Goal: Task Accomplishment & Management: Complete application form

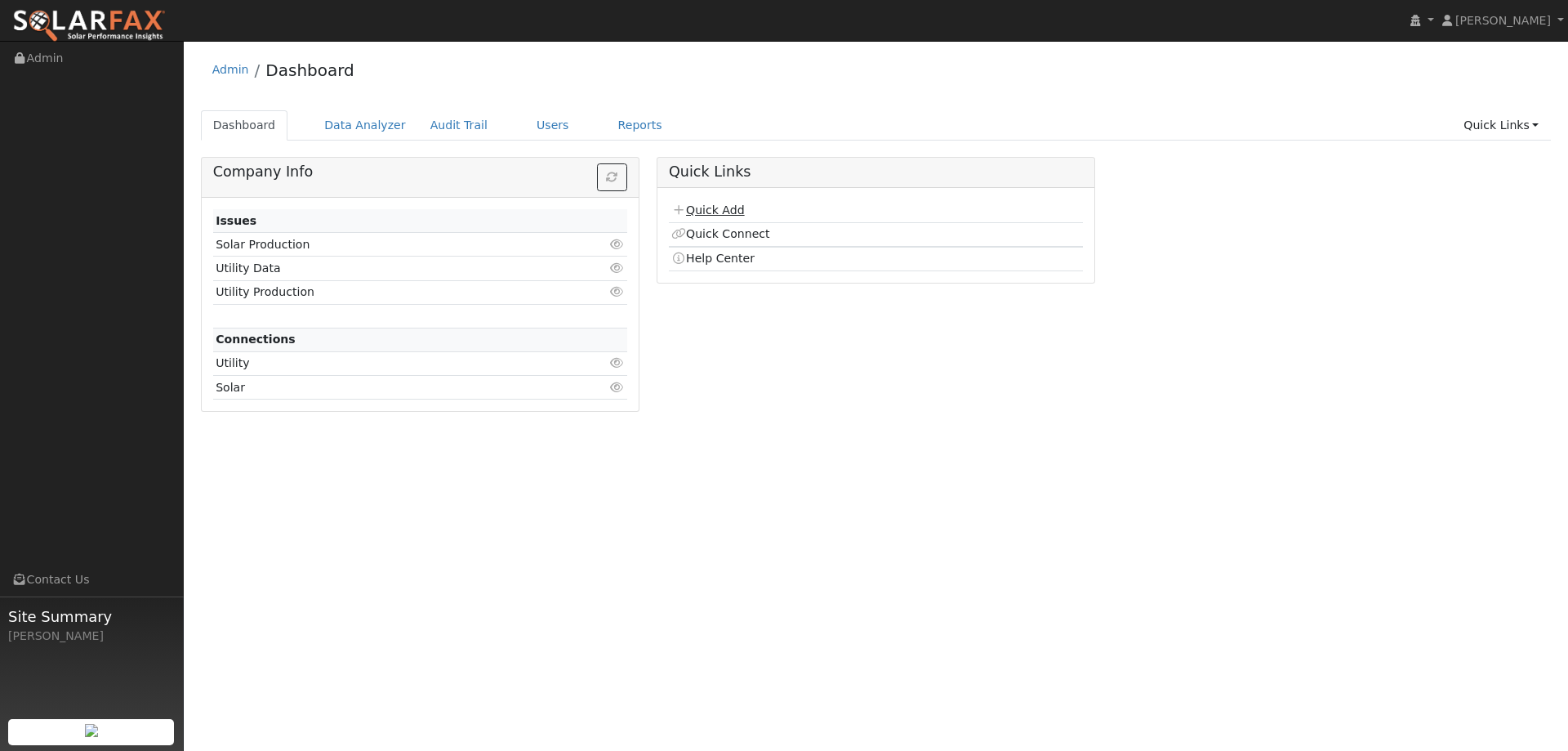
click at [734, 211] on link "Quick Add" at bounding box center [708, 210] width 73 height 13
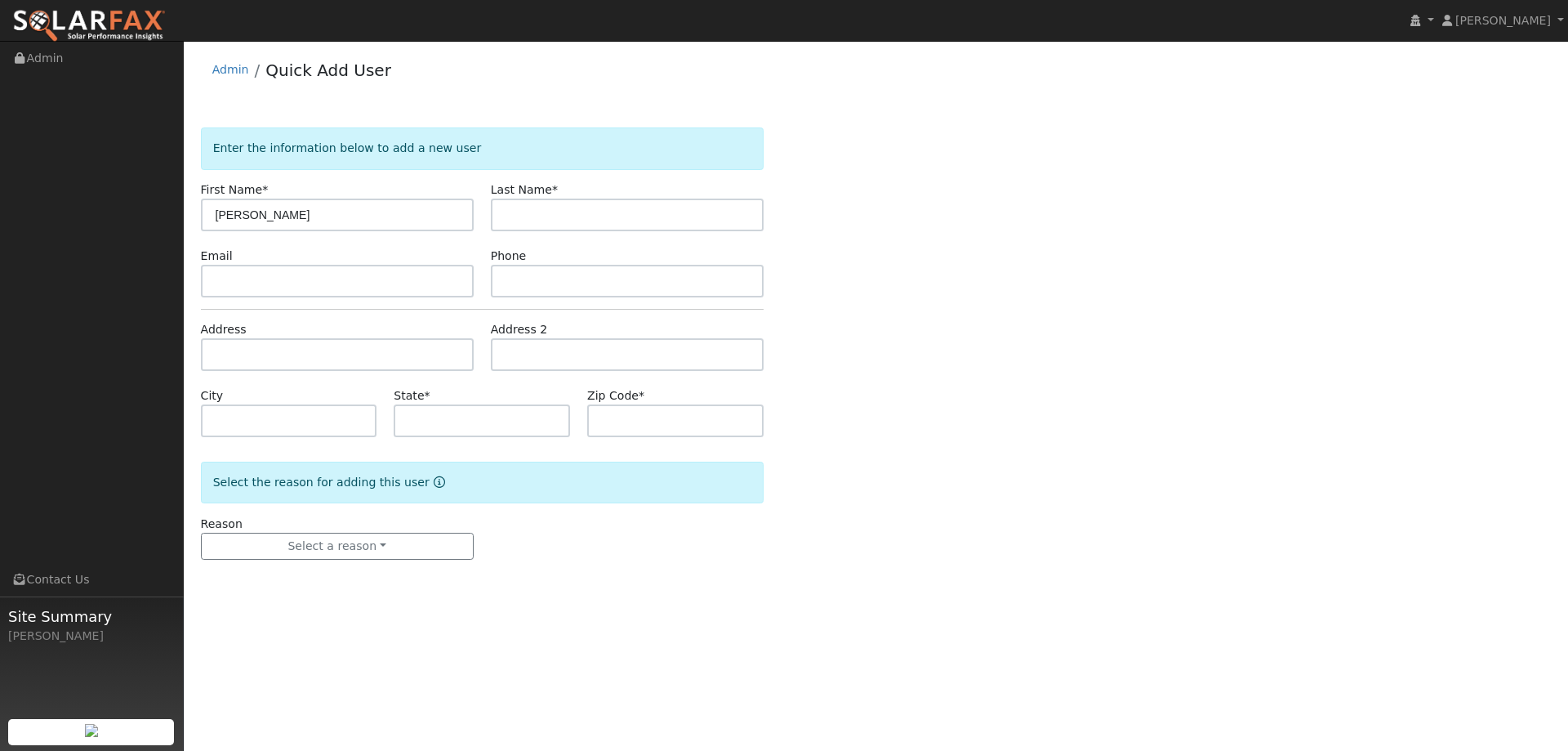
type input "Carlos"
type input "Munoz"
paste input "carlosmunoz@cclandcare.com"
type input "carlosmunoz@cclandcare.com"
click at [594, 264] on div "Phone" at bounding box center [627, 273] width 290 height 50
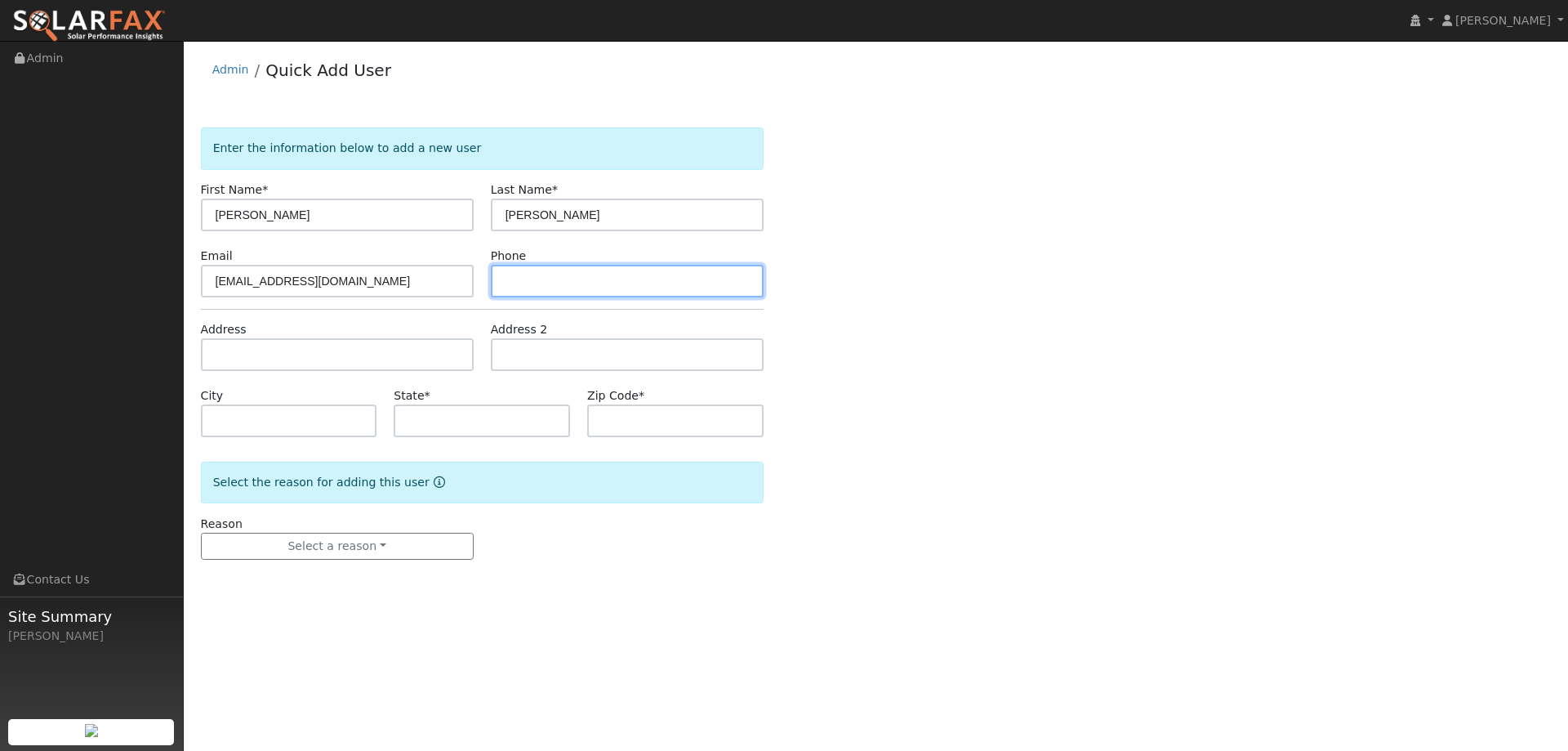
click at [578, 276] on input "text" at bounding box center [627, 281] width 272 height 33
paste input "(415) 741-4216"
type input "(415) 741-4216"
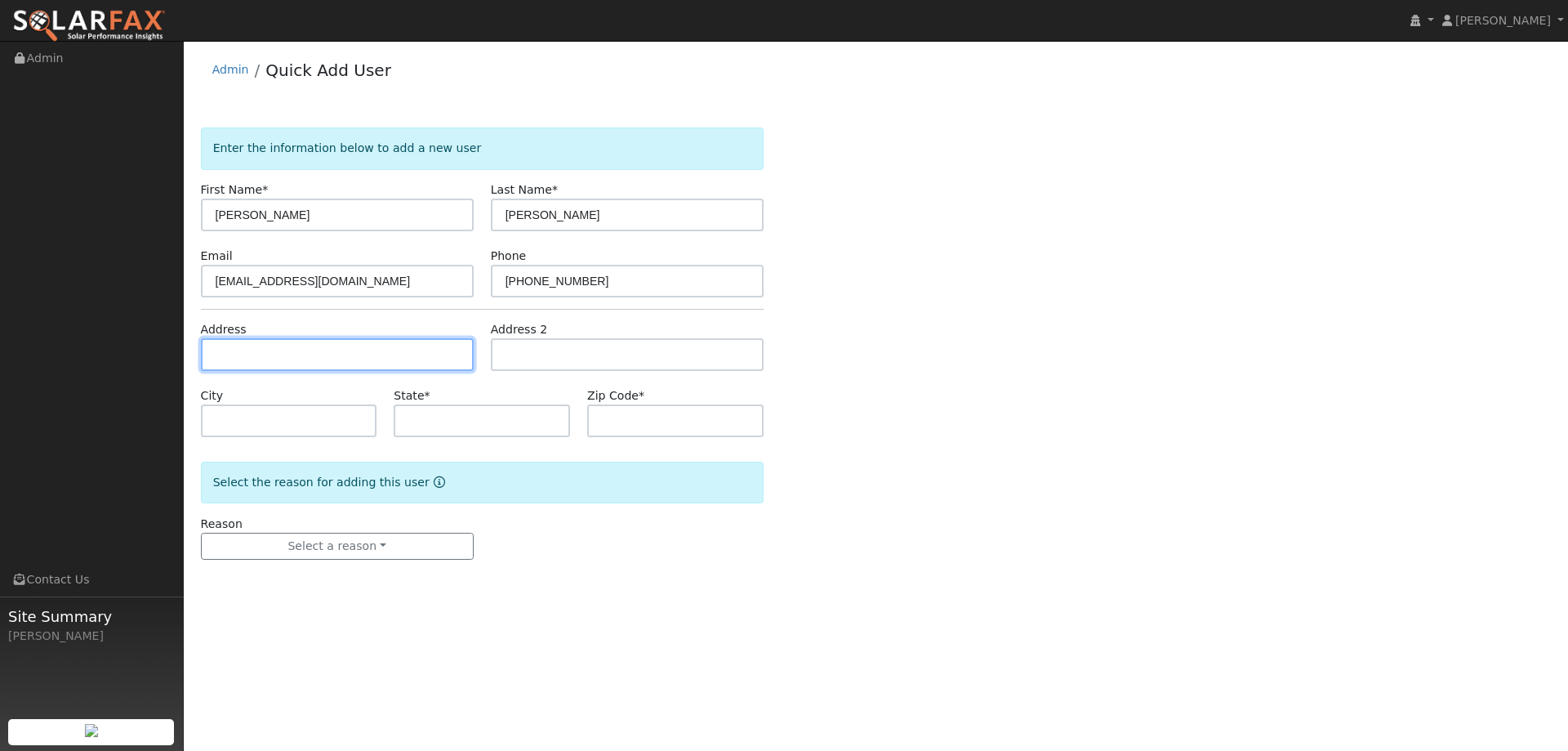
click at [434, 363] on input "text" at bounding box center [336, 355] width 272 height 33
paste input "7102 Adrian Drive"
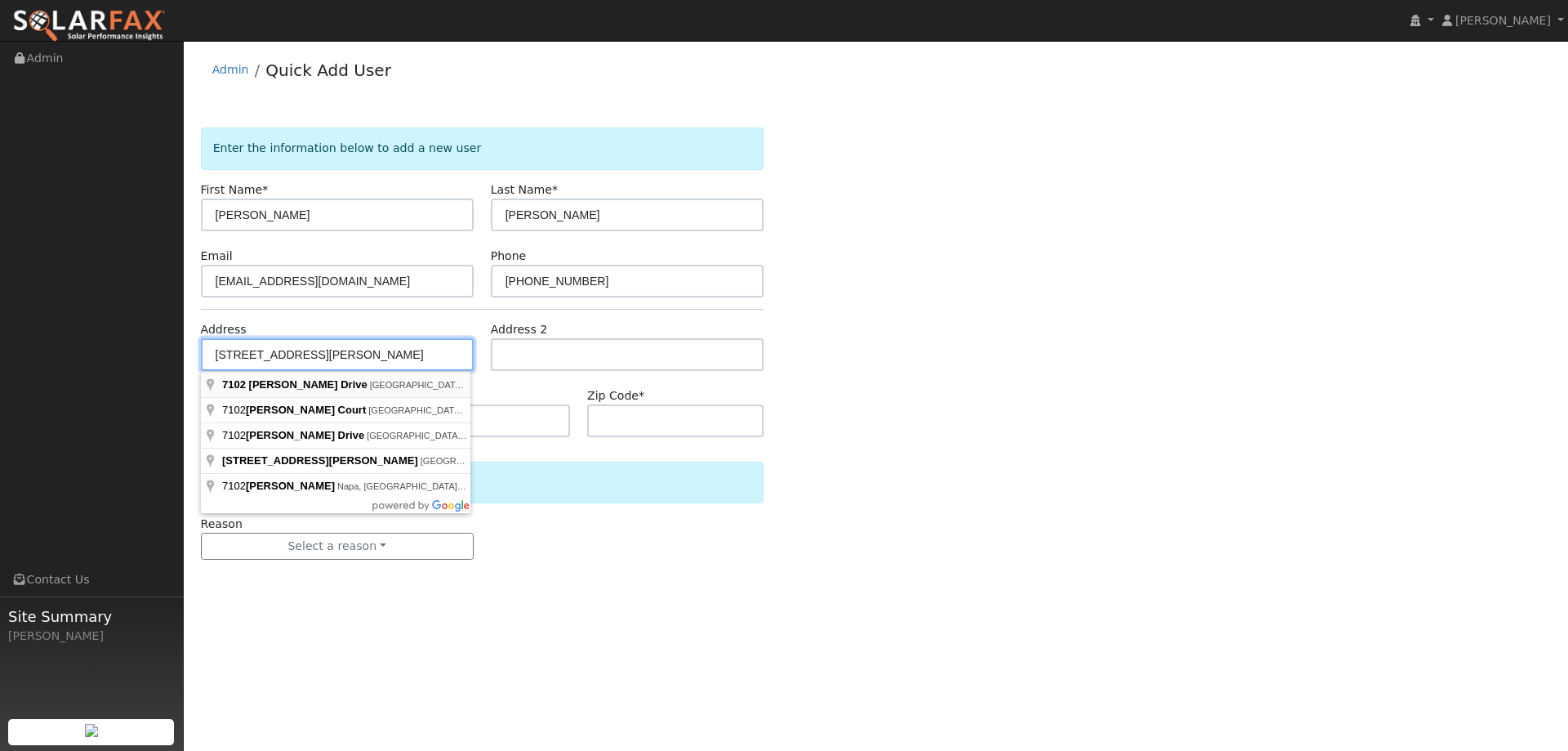
type input "7102 Adrian Drive"
type input "Rohnert Park"
type input "CA"
type input "94928"
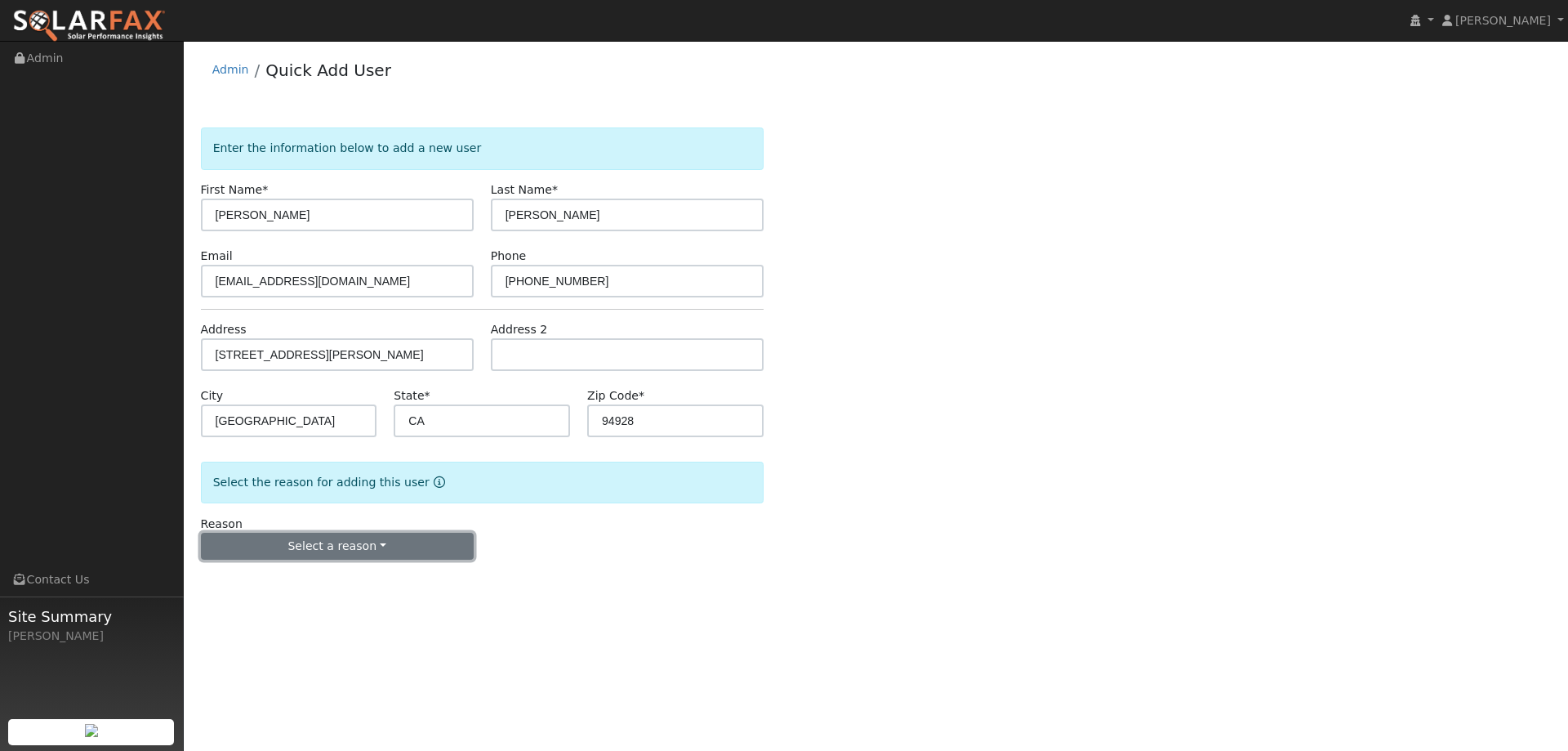
click at [387, 547] on button "Select a reason" at bounding box center [336, 547] width 272 height 28
click at [336, 596] on link "New customer adding solar" at bounding box center [291, 603] width 181 height 23
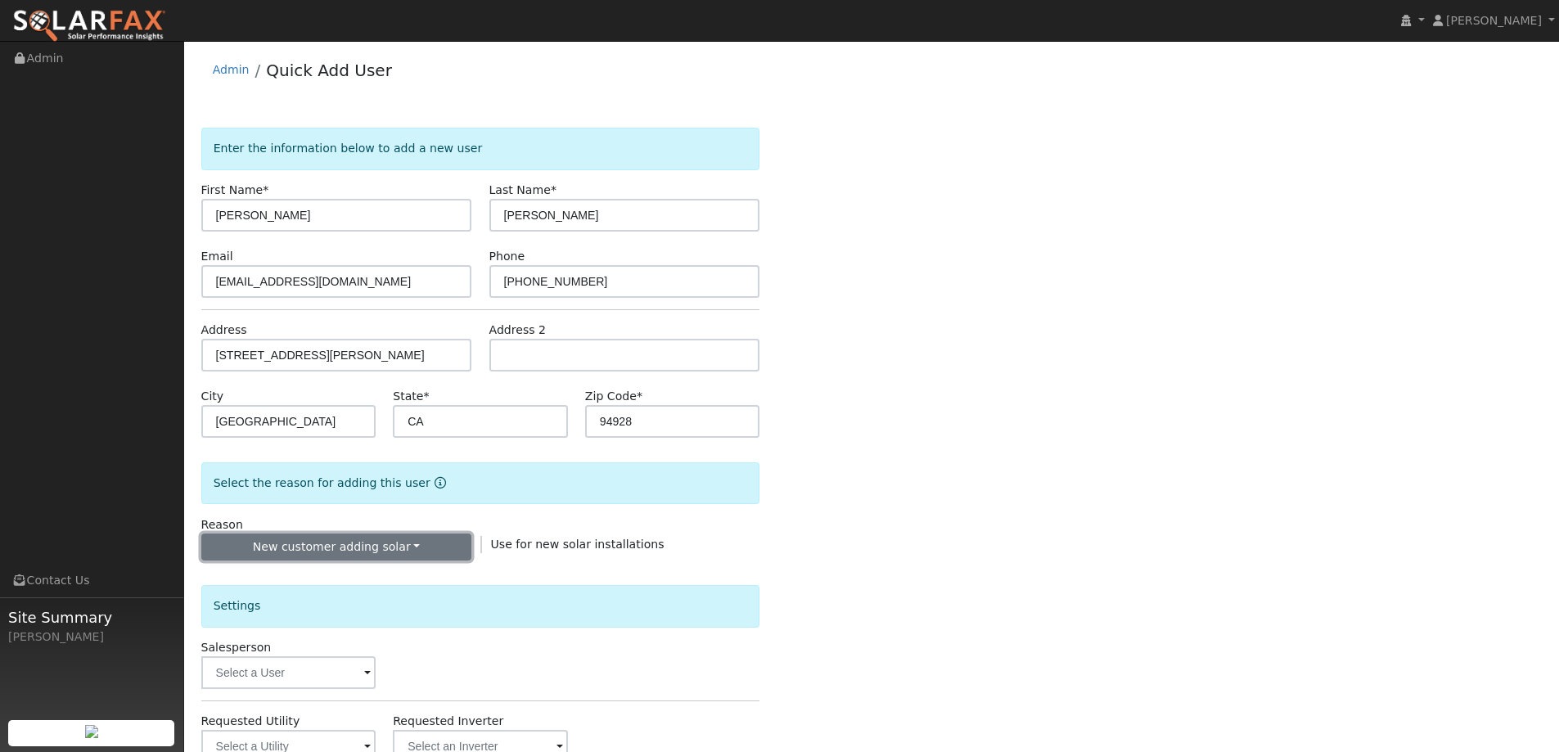
click at [385, 546] on button "New customer adding solar" at bounding box center [336, 548] width 271 height 28
click at [340, 570] on link "New lead" at bounding box center [292, 581] width 181 height 23
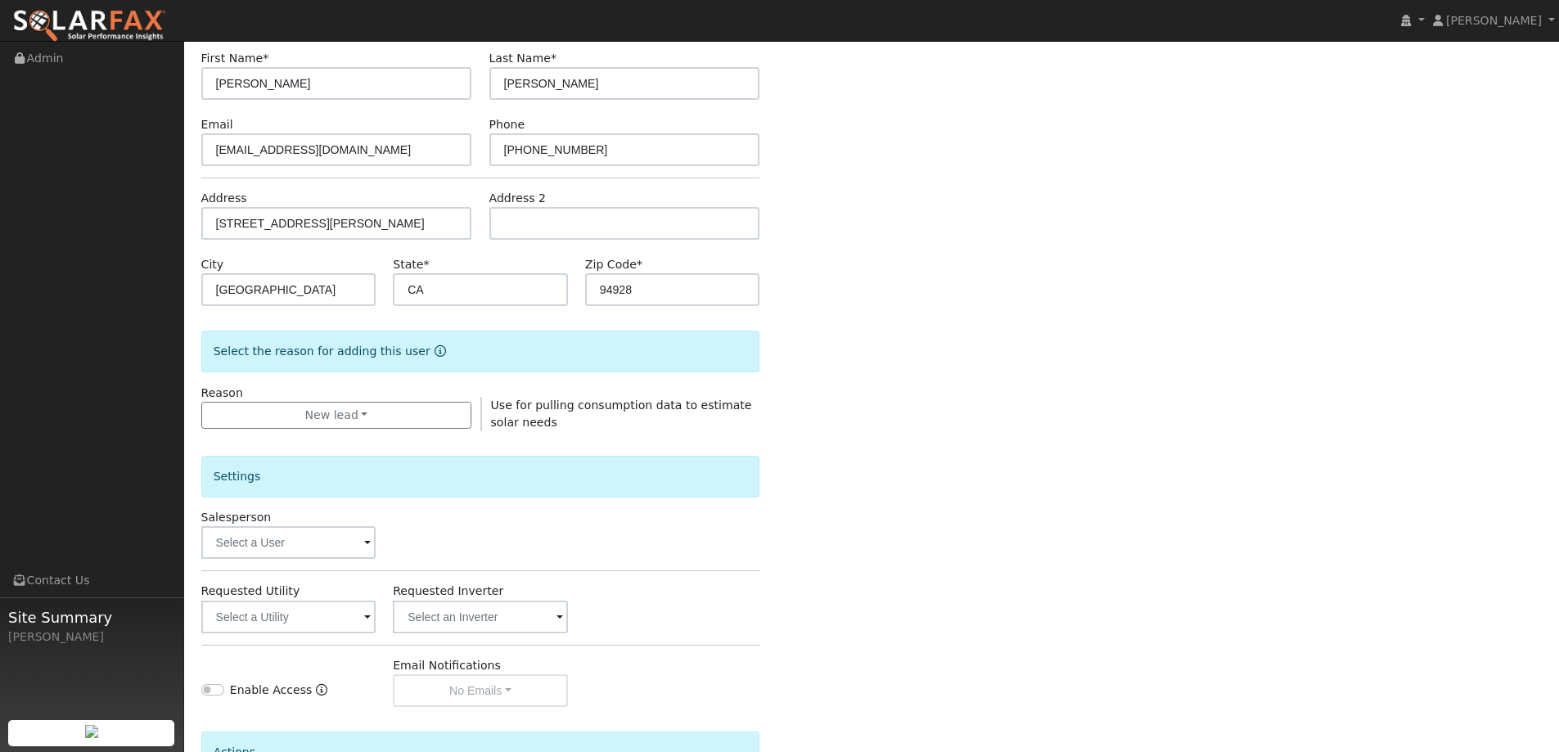
scroll to position [164, 0]
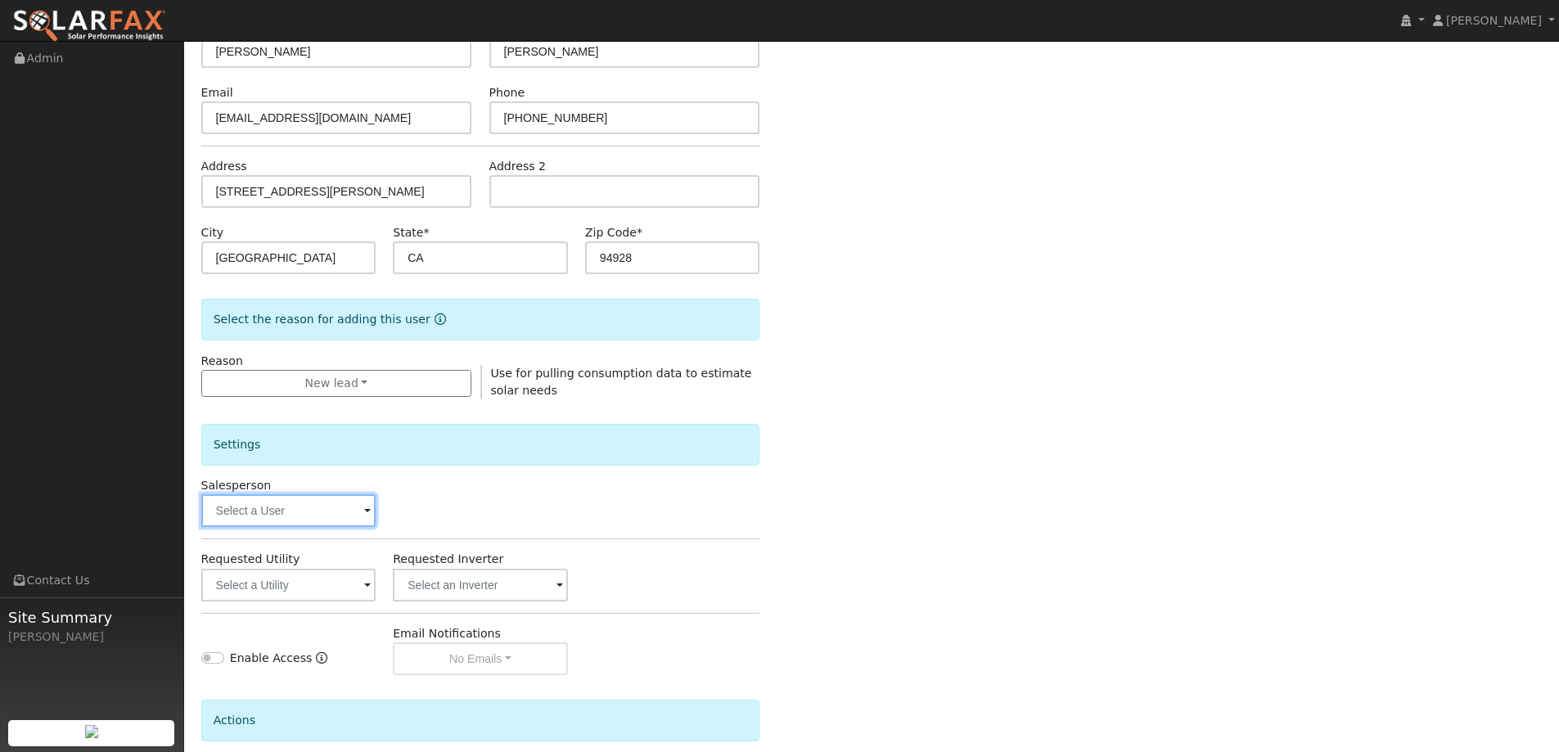
click at [335, 513] on input "text" at bounding box center [288, 510] width 175 height 33
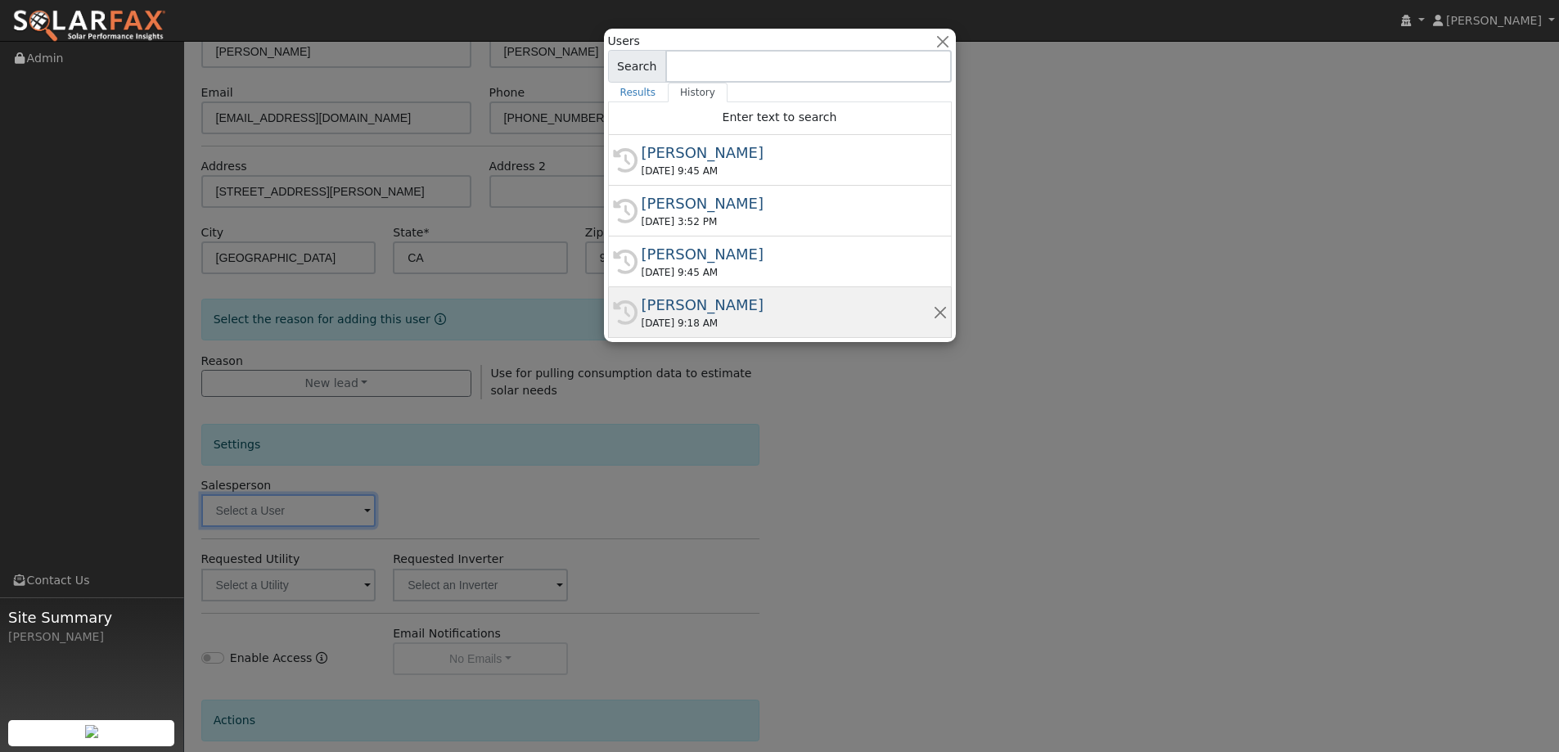
click at [730, 287] on div "History Adam Hedemark 10/01/2025 9:18 AM" at bounding box center [780, 312] width 344 height 51
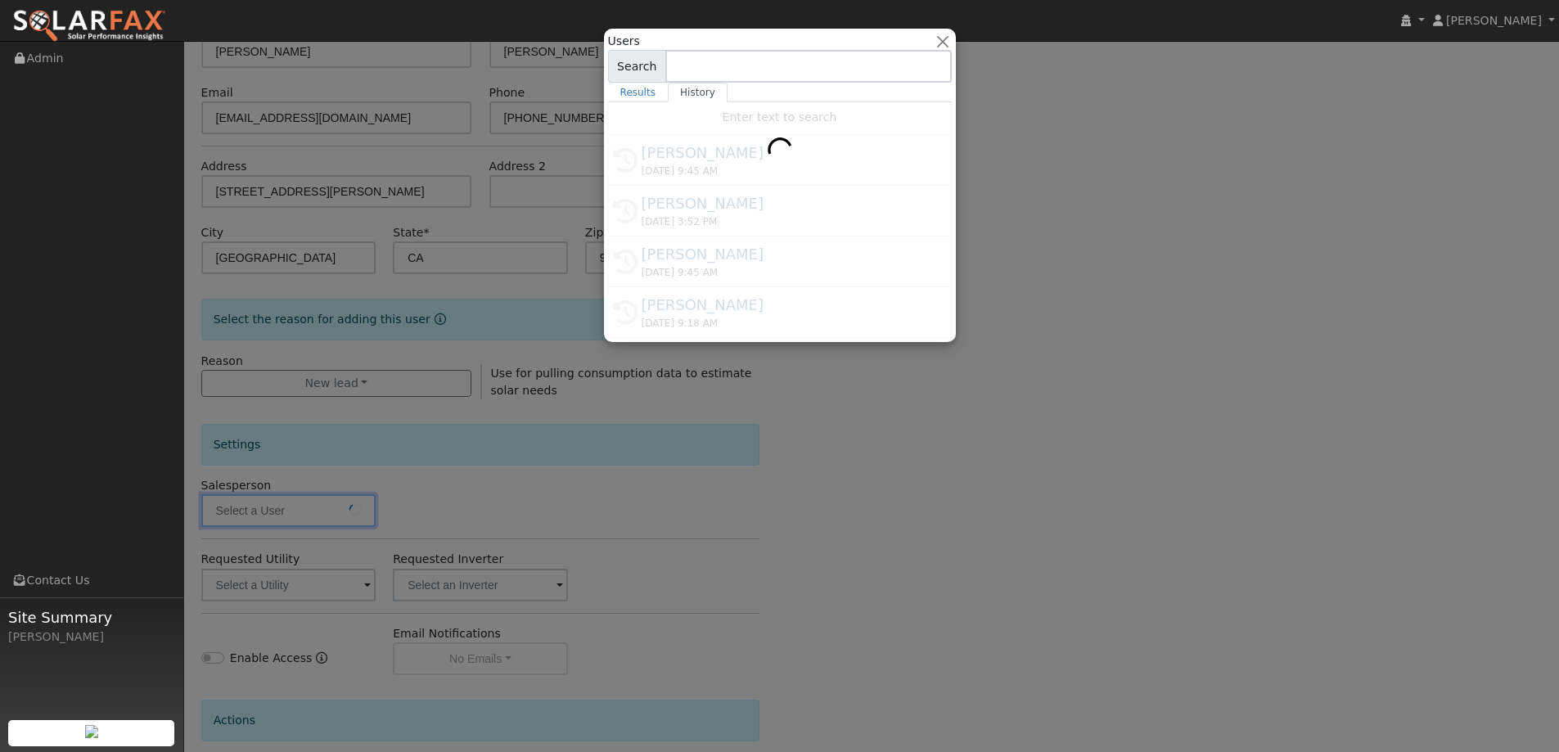
type input "Adam Hedemark"
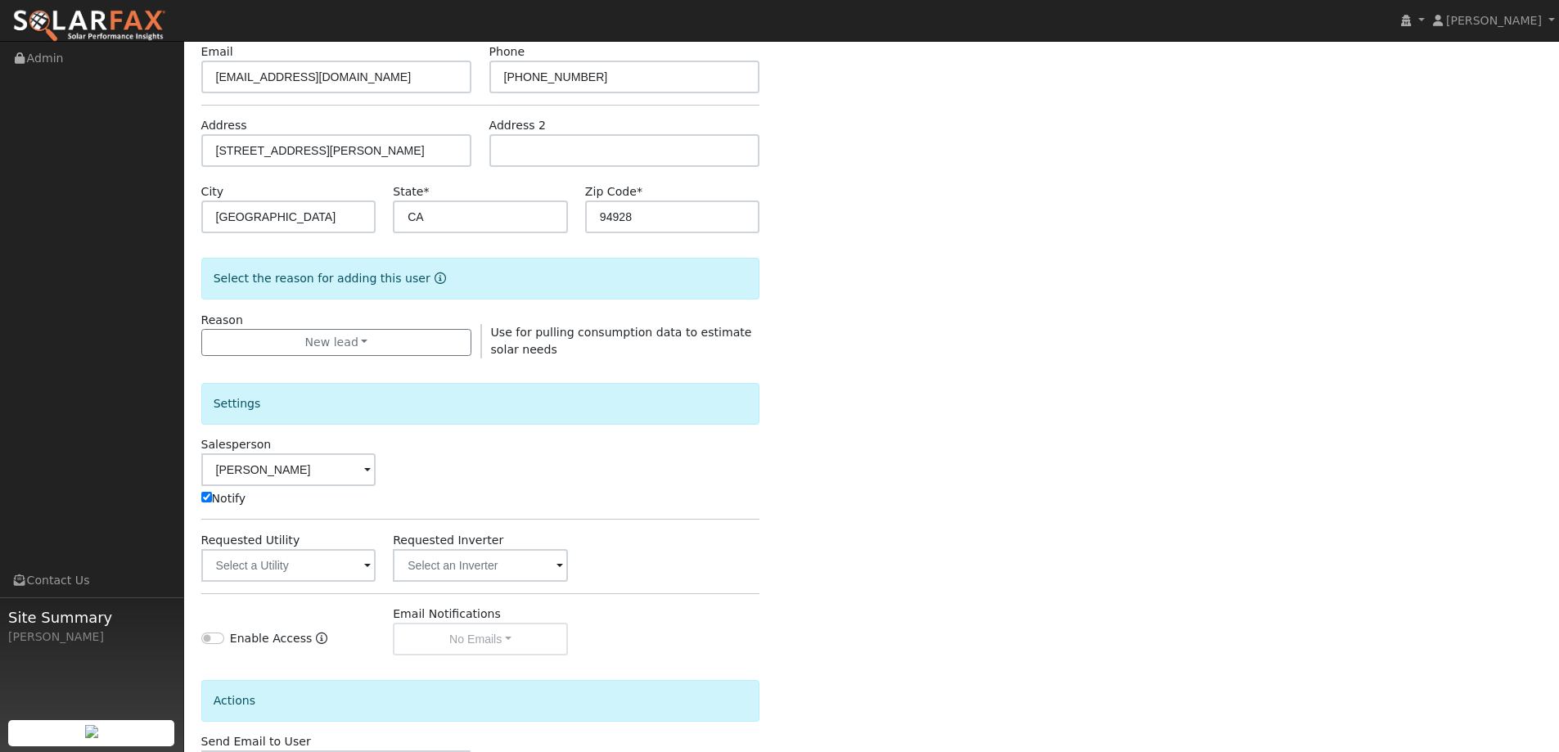
scroll to position [246, 0]
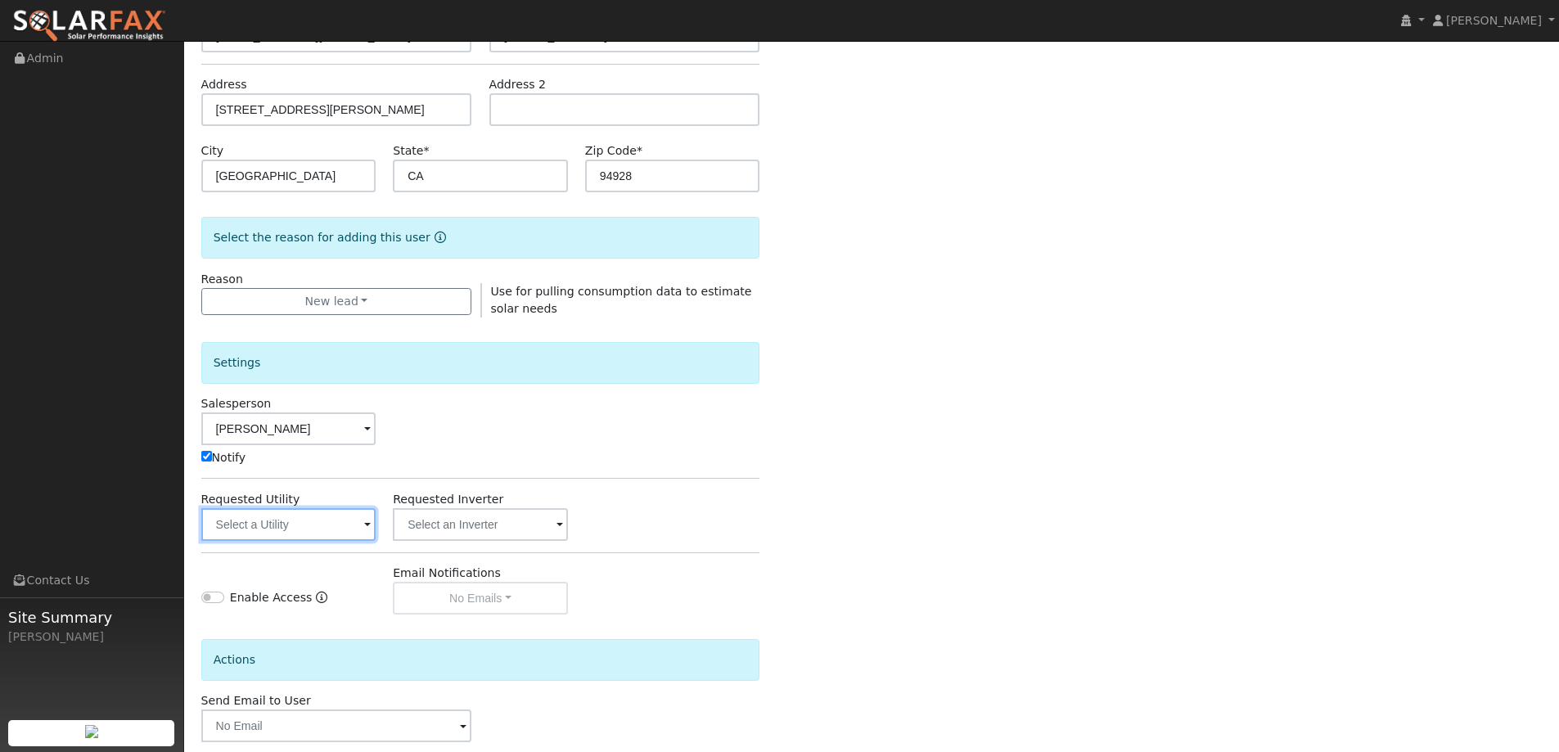
click at [361, 520] on input "text" at bounding box center [288, 524] width 175 height 33
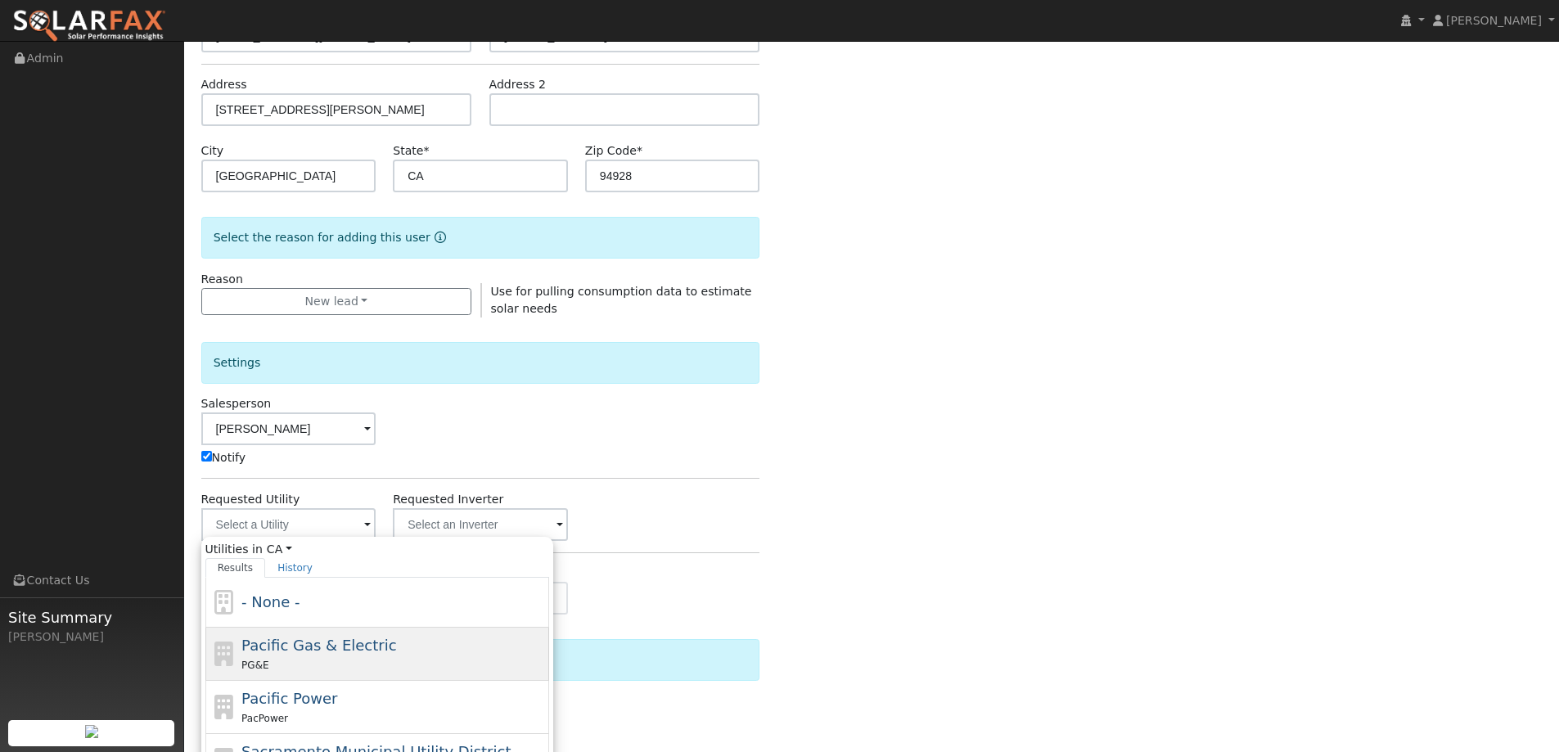
click at [381, 656] on div "PG&E" at bounding box center [393, 664] width 304 height 17
type input "Pacific Gas & Electric"
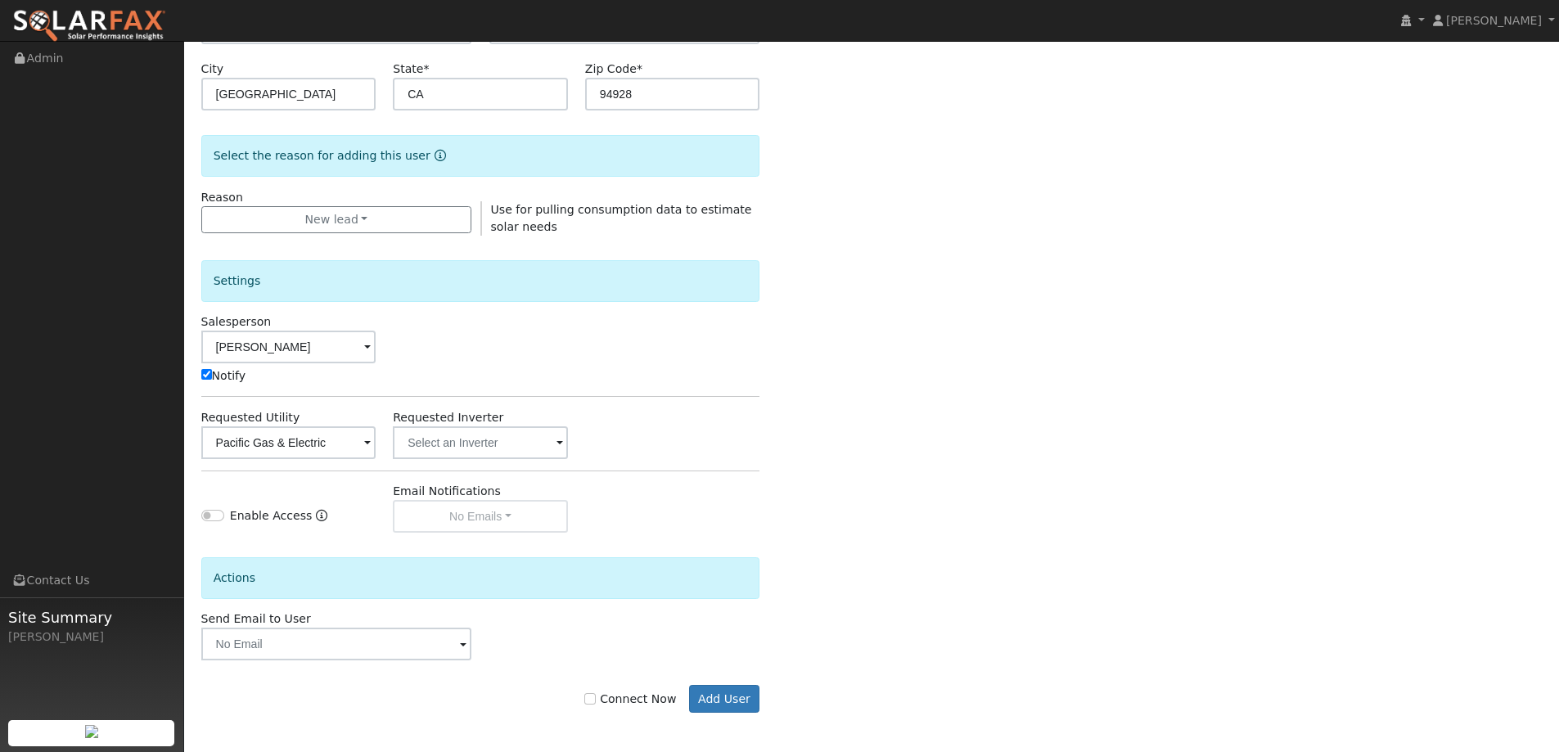
scroll to position [329, 0]
click at [596, 696] on input "Connect Now" at bounding box center [589, 697] width 11 height 11
checkbox input "true"
click at [718, 701] on button "Add User" at bounding box center [724, 697] width 71 height 28
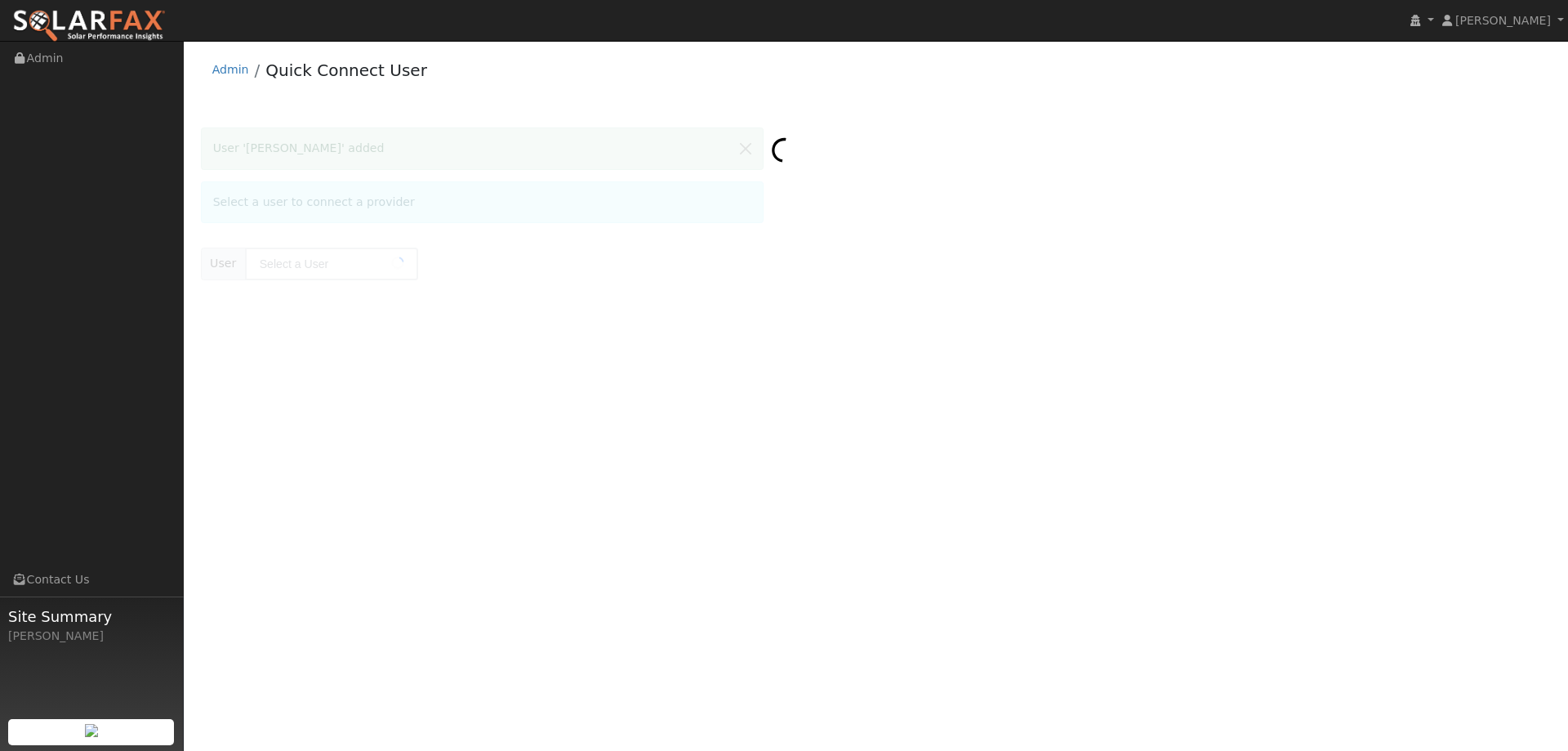
type input "Carlos Munoz"
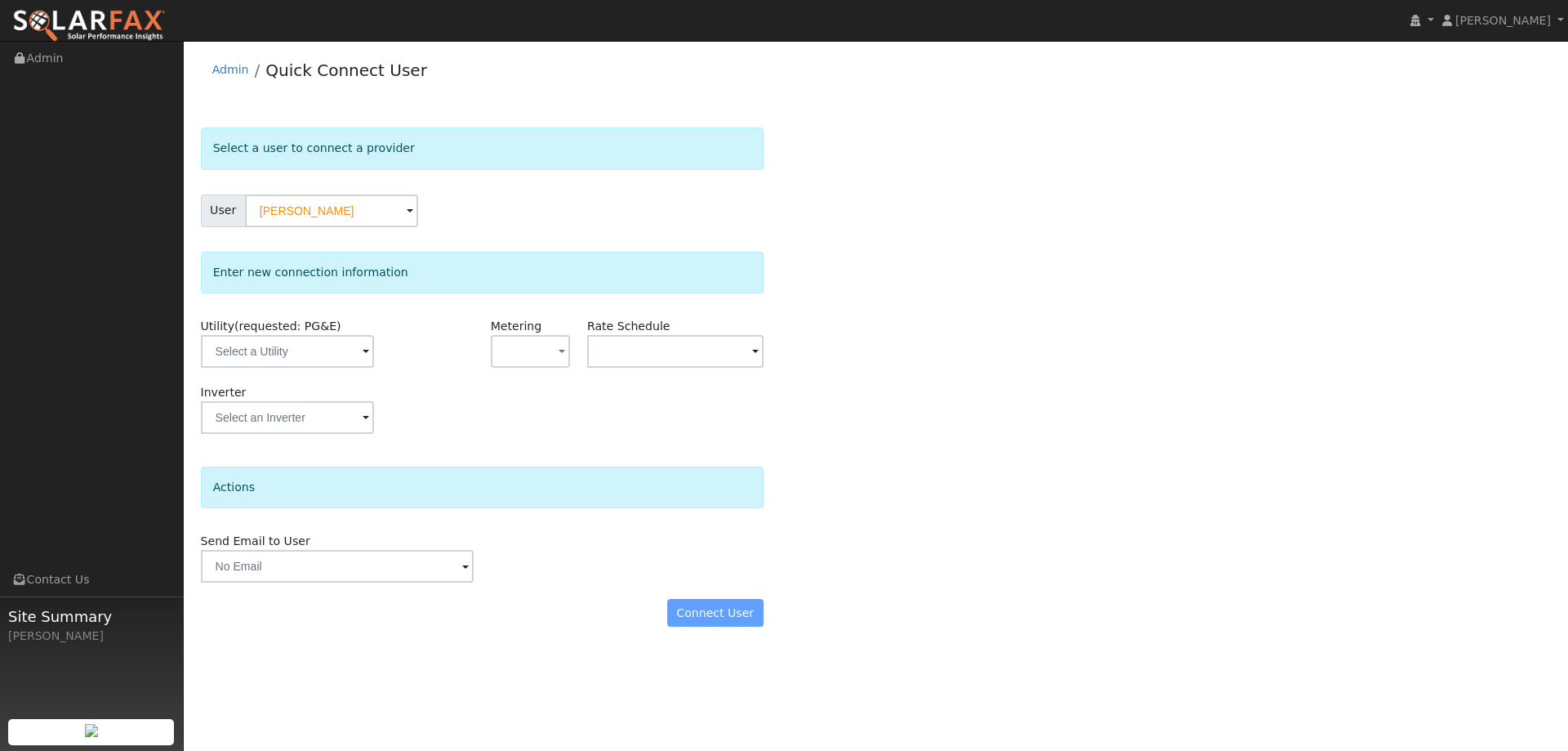
click at [362, 358] on span at bounding box center [365, 353] width 7 height 19
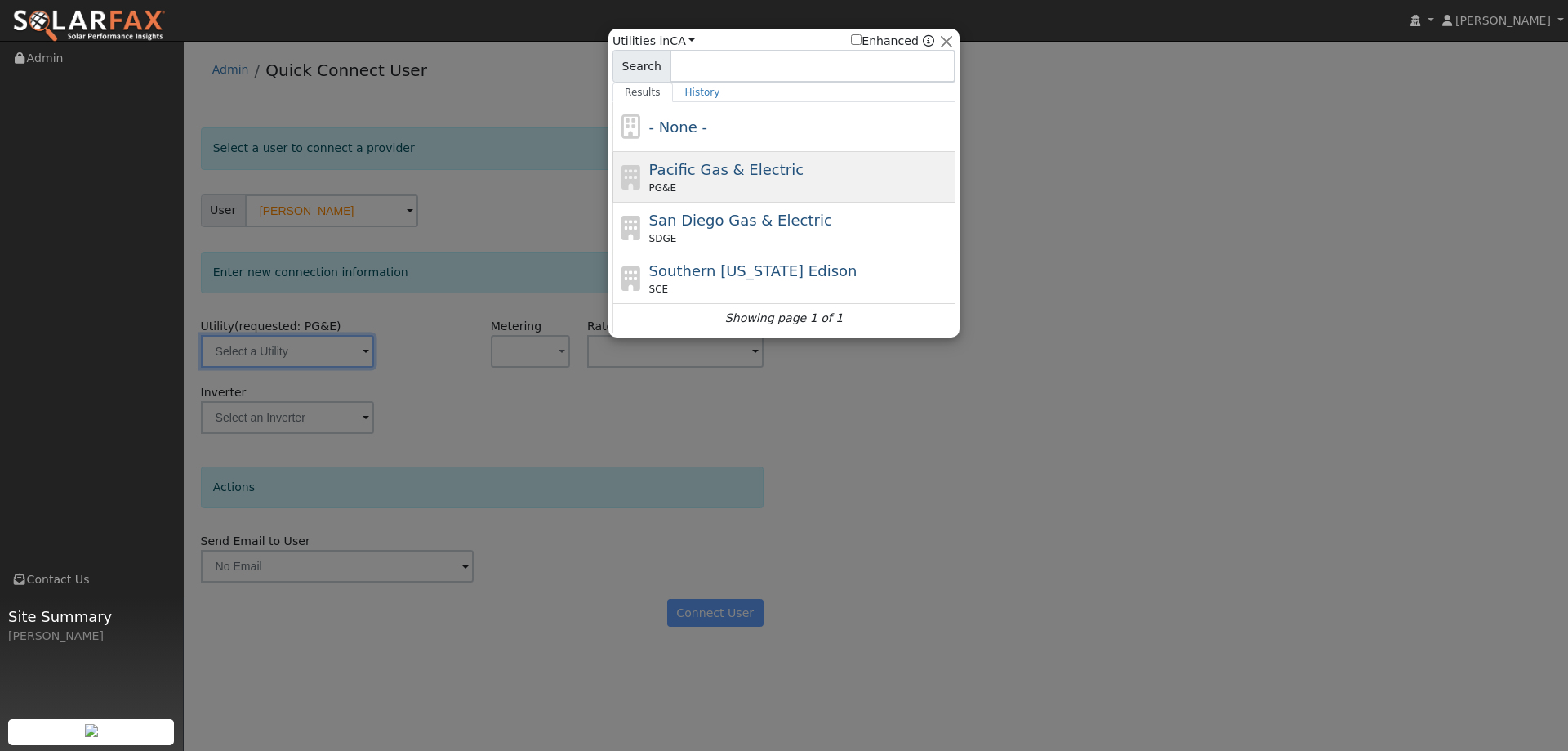
click at [650, 185] on span "PG&E" at bounding box center [663, 188] width 27 height 15
type input "PG&E"
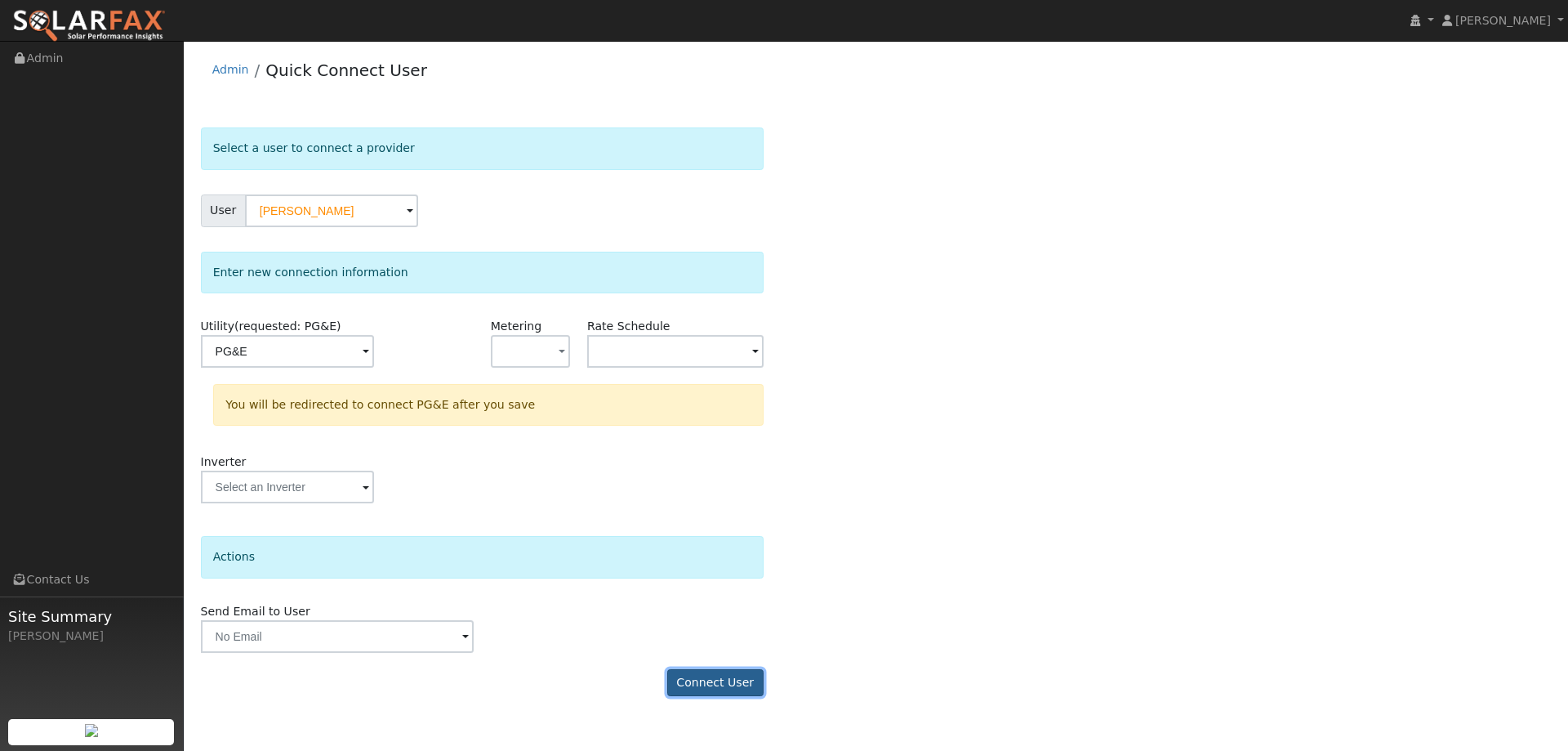
click at [722, 690] on button "Connect User" at bounding box center [716, 683] width 97 height 28
